Goal: Transaction & Acquisition: Download file/media

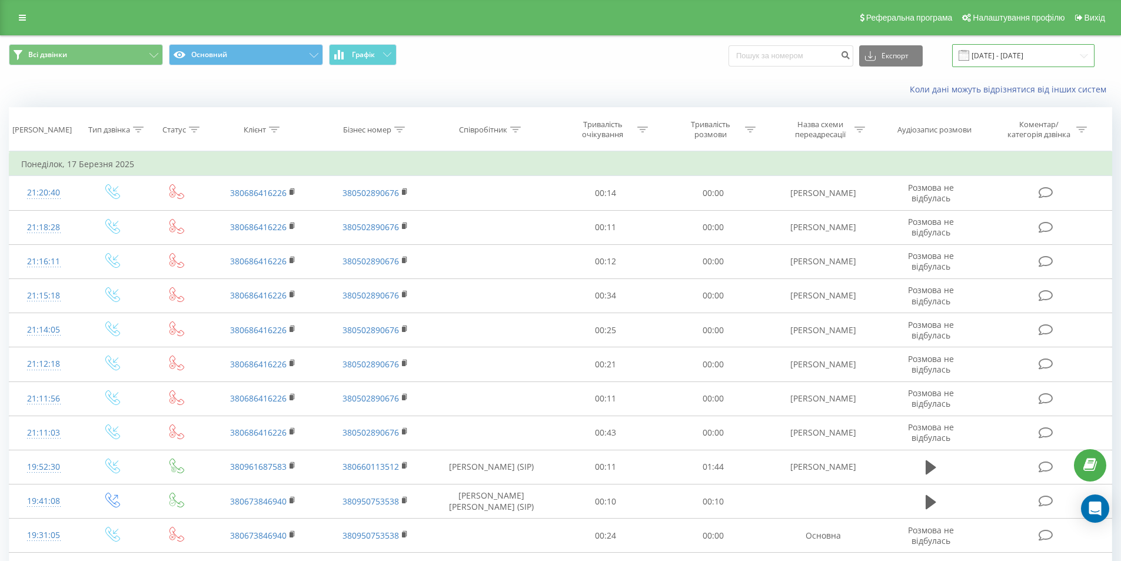
click at [1004, 59] on input "[DATE] - [DATE]" at bounding box center [1023, 55] width 142 height 23
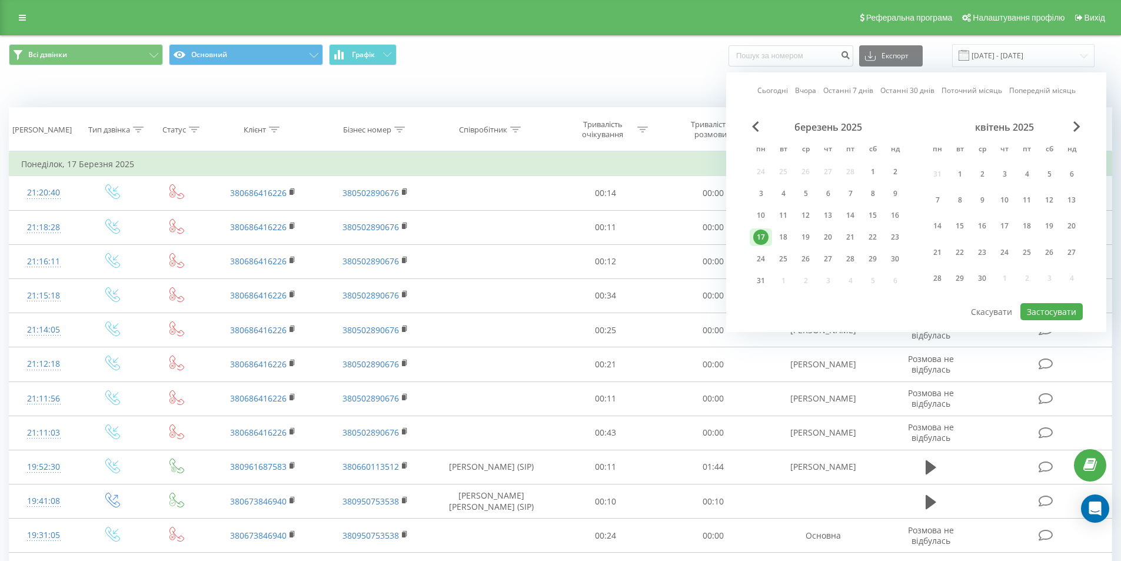
click at [1072, 122] on div "квітень 2025" at bounding box center [1004, 127] width 157 height 12
click at [1080, 128] on span "Next Month" at bounding box center [1076, 126] width 7 height 11
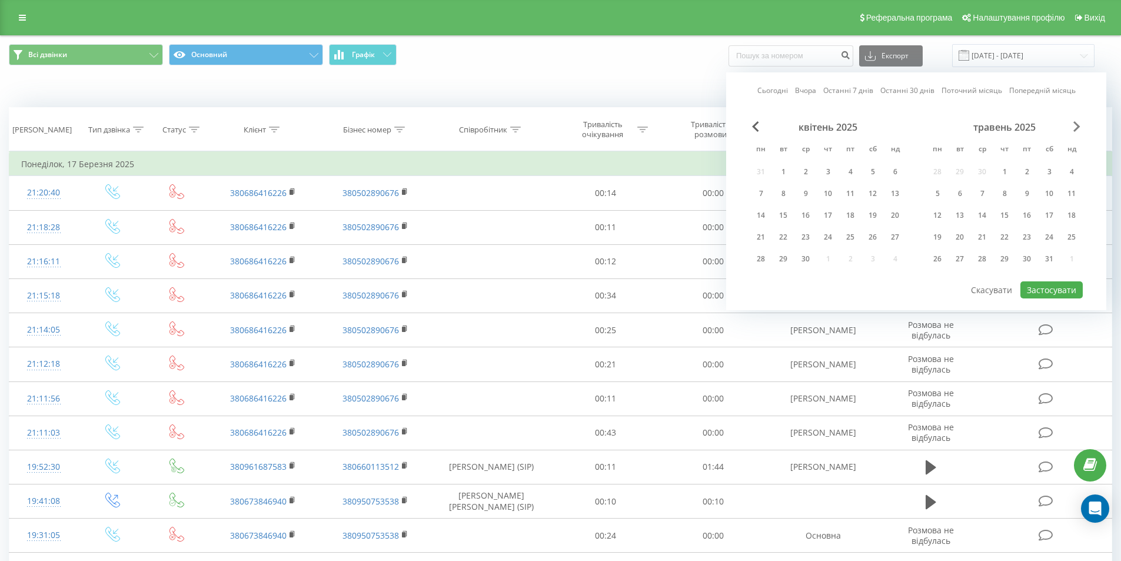
click at [1080, 128] on span "Next Month" at bounding box center [1076, 126] width 7 height 11
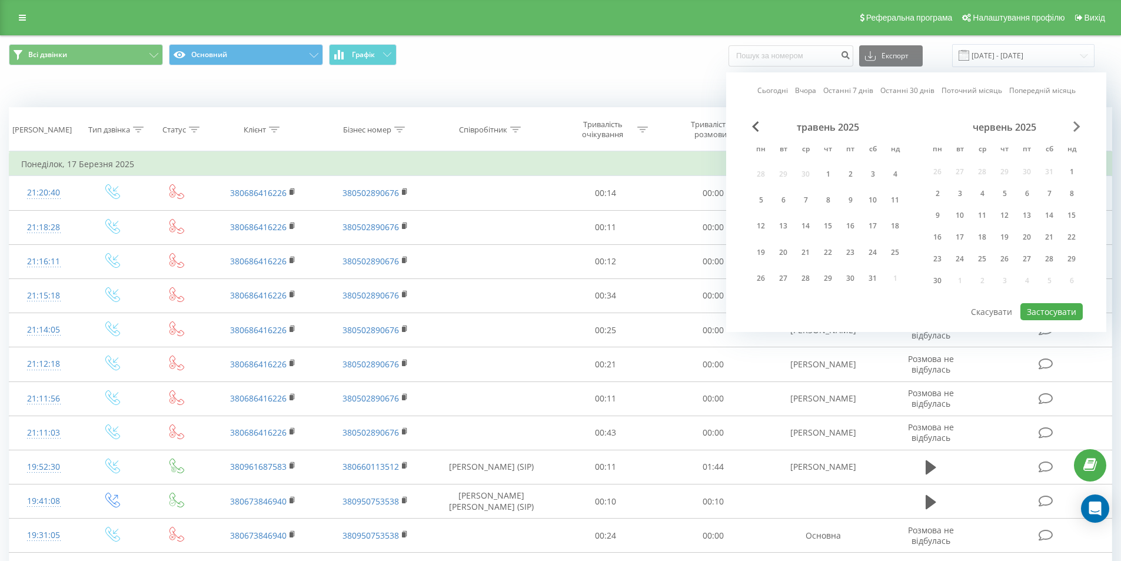
click at [1080, 128] on span "Next Month" at bounding box center [1076, 126] width 7 height 11
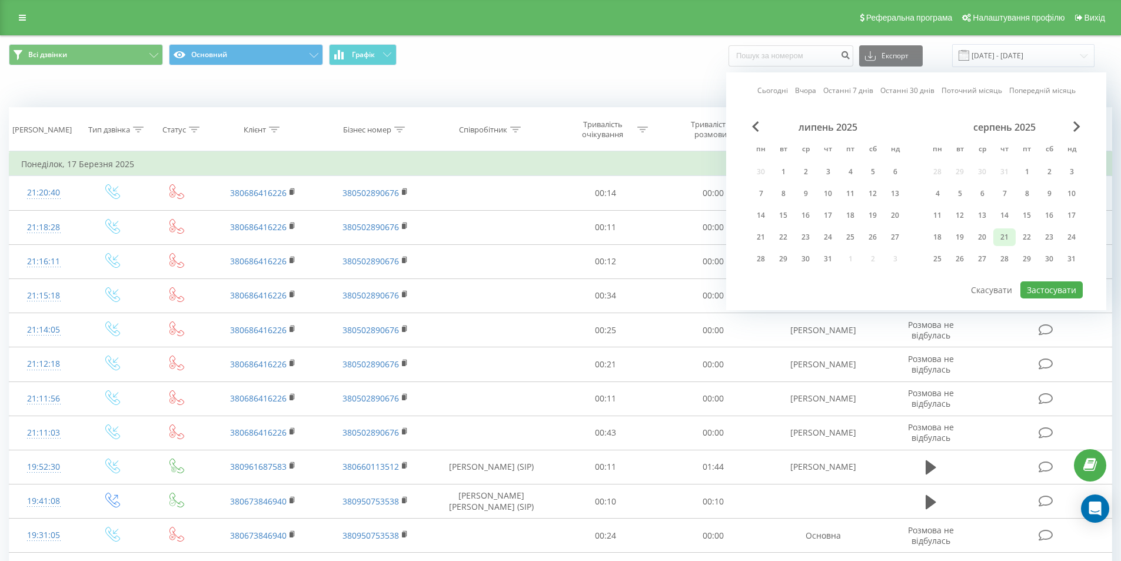
click at [1010, 240] on div "21" at bounding box center [1004, 236] width 15 height 15
click at [1074, 288] on button "Застосувати" at bounding box center [1051, 289] width 62 height 17
type input "[DATE] - [DATE]"
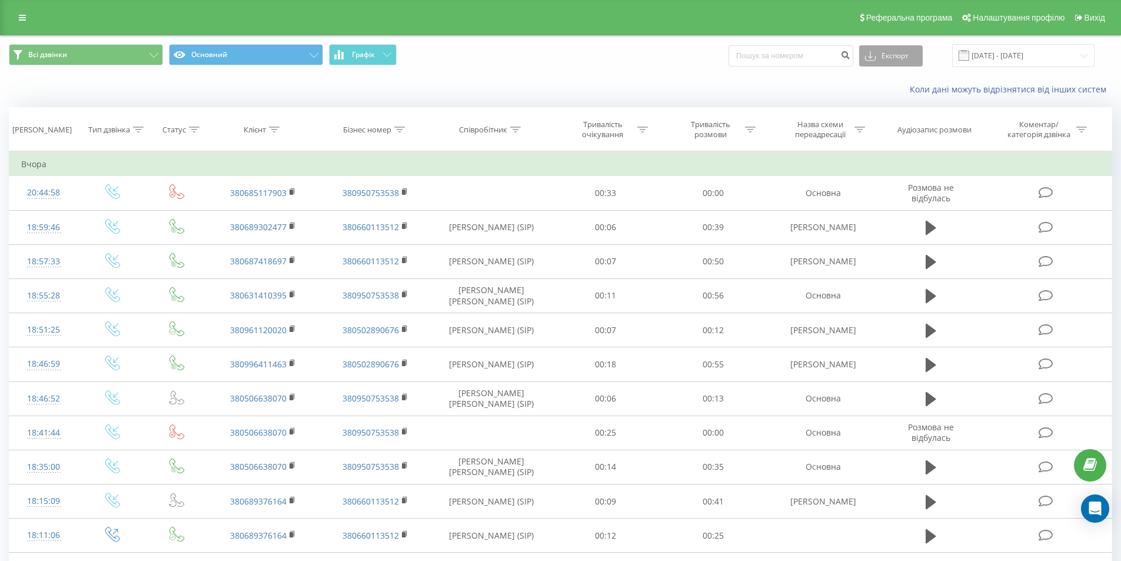
click at [914, 55] on button "Експорт" at bounding box center [891, 55] width 64 height 21
click at [899, 94] on div ".xls" at bounding box center [891, 98] width 62 height 21
